Goal: Find specific page/section

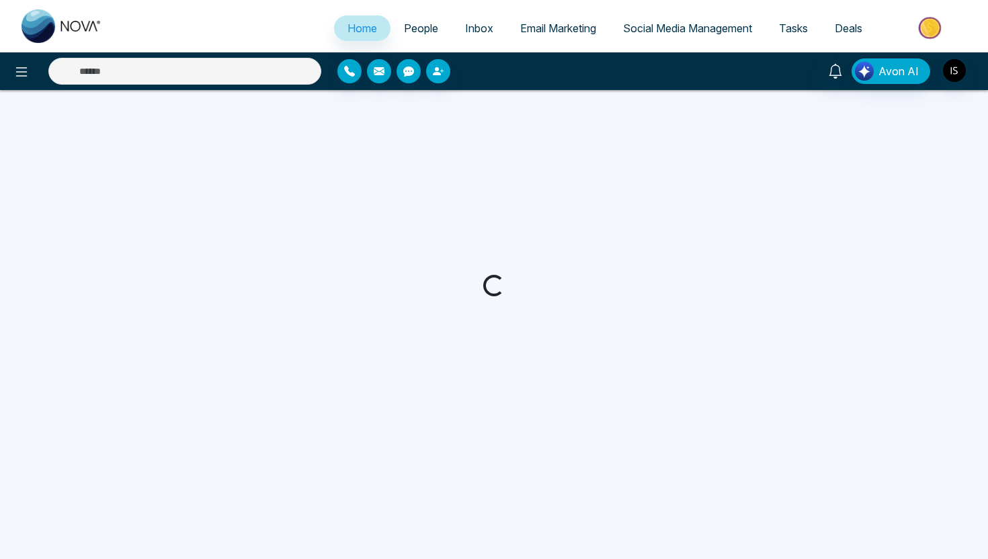
select select "*"
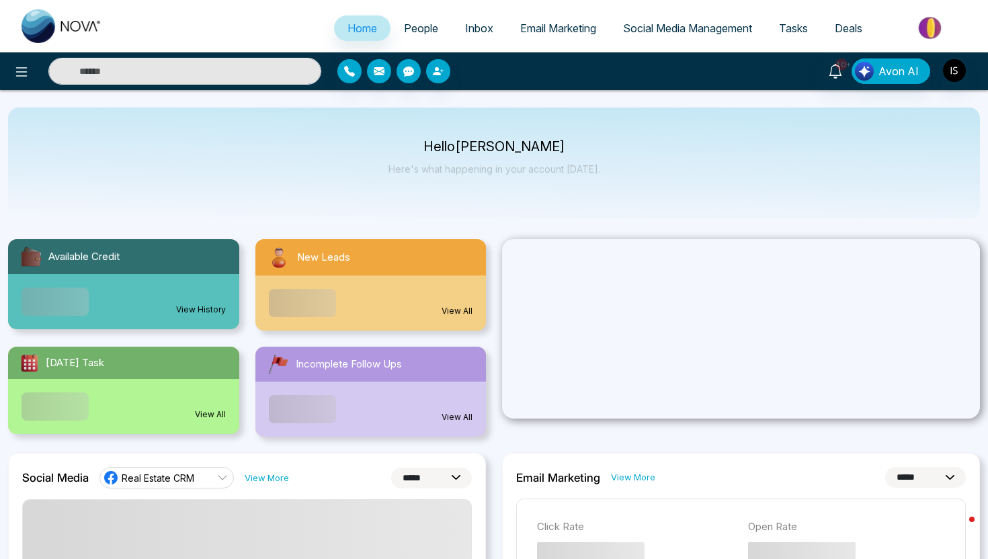
click at [235, 65] on input "text" at bounding box center [184, 71] width 273 height 27
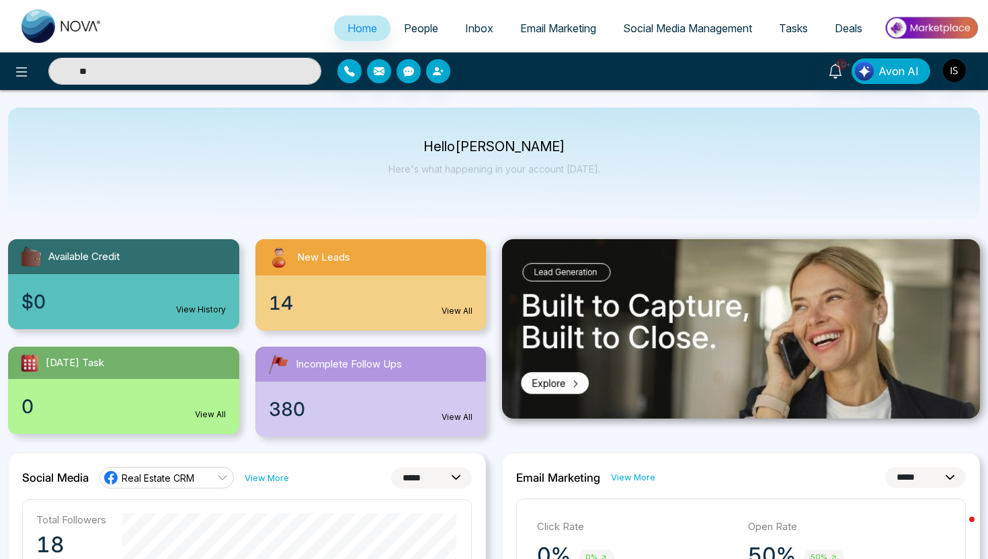
type input "*"
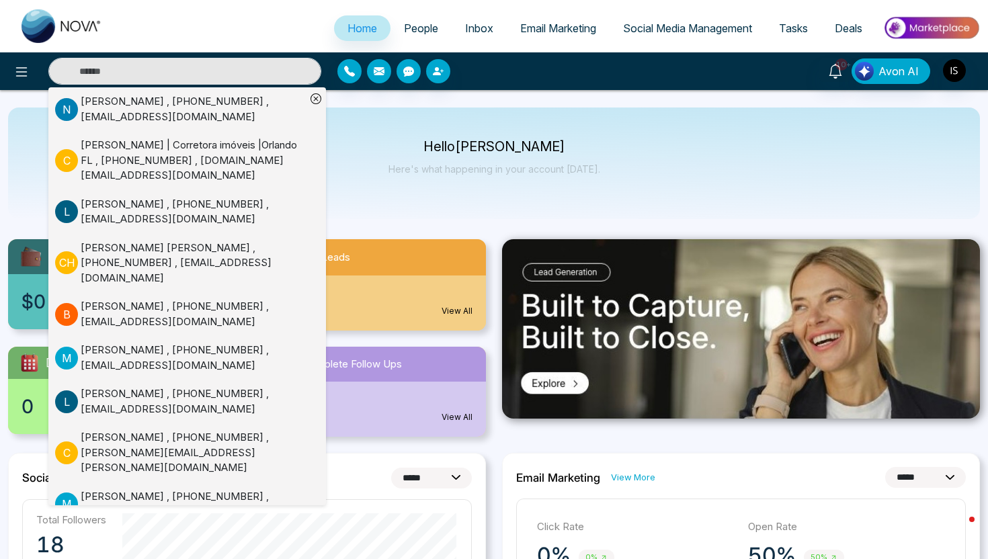
click at [431, 22] on link "People" at bounding box center [421, 28] width 61 height 26
